Goal: Navigation & Orientation: Find specific page/section

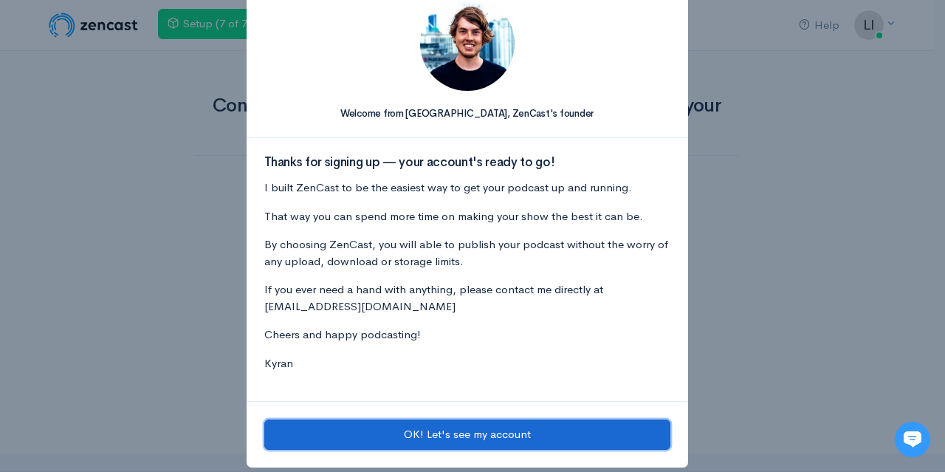
click at [478, 427] on button "OK! Let's see my account" at bounding box center [467, 434] width 406 height 30
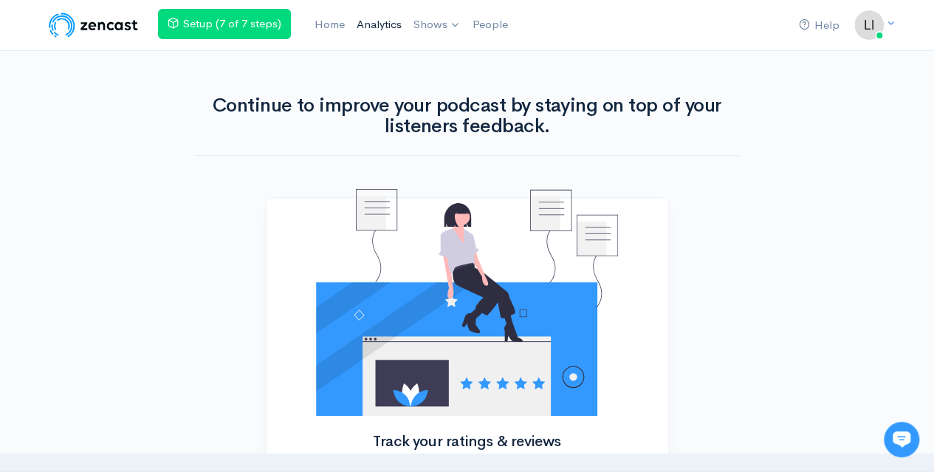
click at [379, 24] on link "Analytics" at bounding box center [379, 25] width 57 height 32
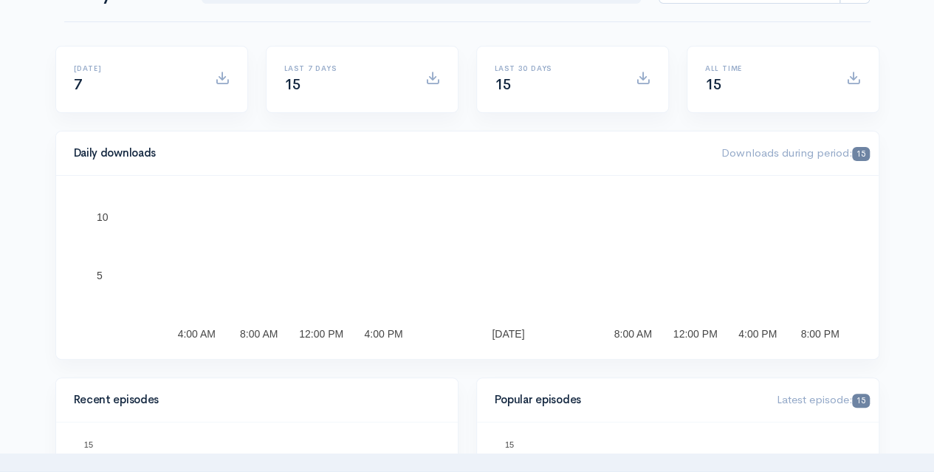
scroll to position [199, 0]
